Goal: Task Accomplishment & Management: Complete application form

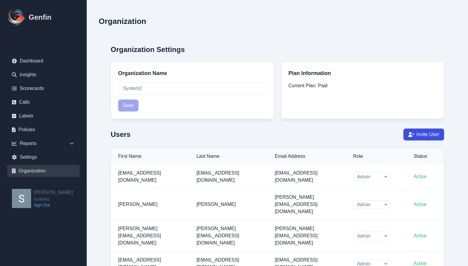
select select "cam_team"
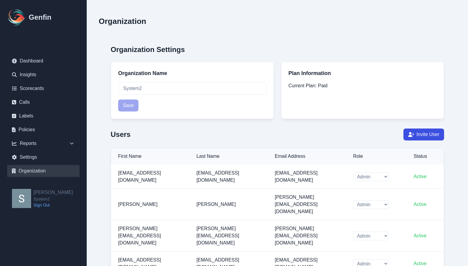
select select "cam_team"
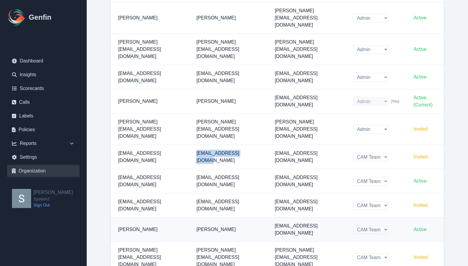
scroll to position [188, 0]
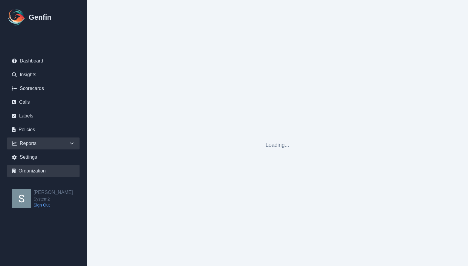
select select "cam_team"
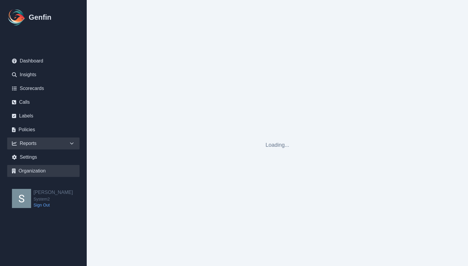
select select "cam_team"
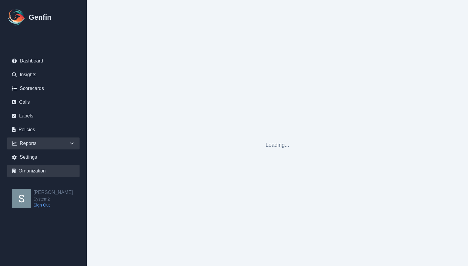
select select "cam_team"
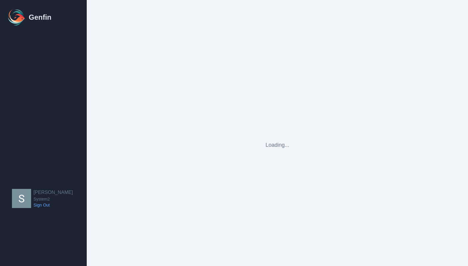
select select "cam_team"
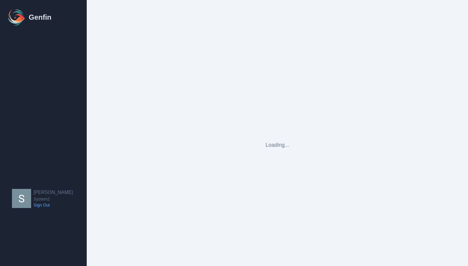
select select "cam_team"
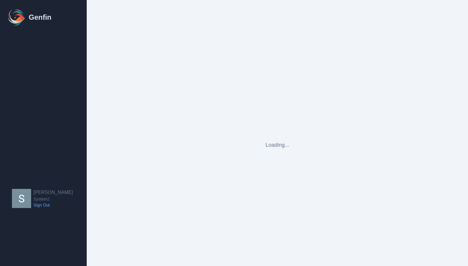
select select "cam_team"
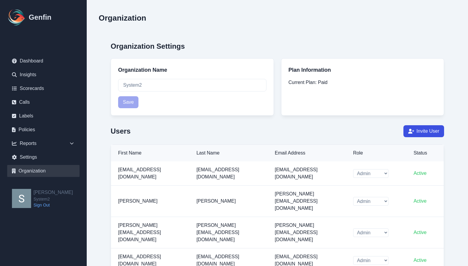
scroll to position [7, 0]
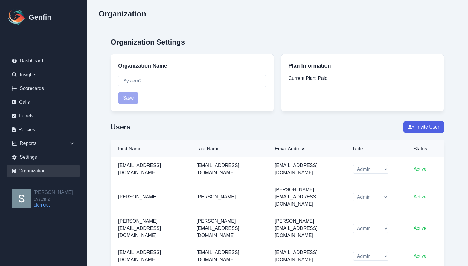
click at [444, 129] on button "Invite User" at bounding box center [424, 127] width 41 height 12
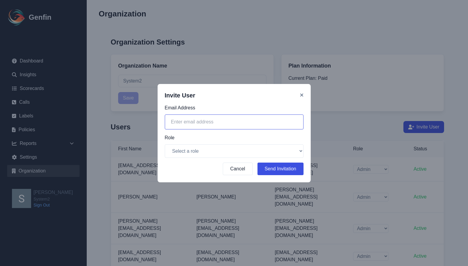
click at [248, 121] on input "email" at bounding box center [234, 122] width 139 height 15
type input "allison@system2.fitness"
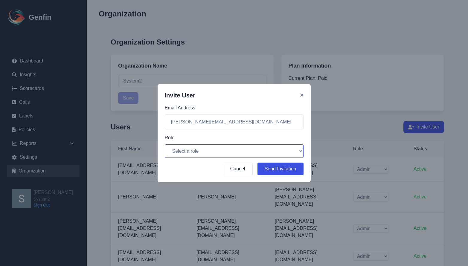
click at [205, 147] on select "Select a role Admin CAM Team" at bounding box center [234, 151] width 139 height 13
select select "cam_team"
click at [165, 145] on select "Select a role Admin CAM Team" at bounding box center [234, 151] width 139 height 13
click at [287, 171] on button "Send Invitation" at bounding box center [281, 169] width 46 height 13
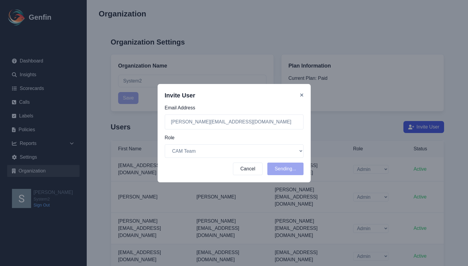
select select "cam_team"
select select "admin"
select select "cam_team"
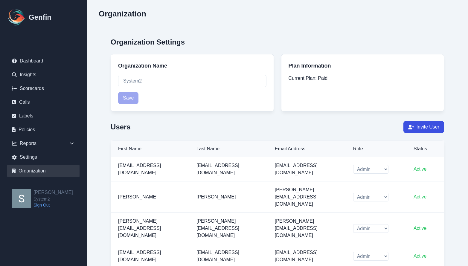
scroll to position [0, 0]
